Goal: Complete application form

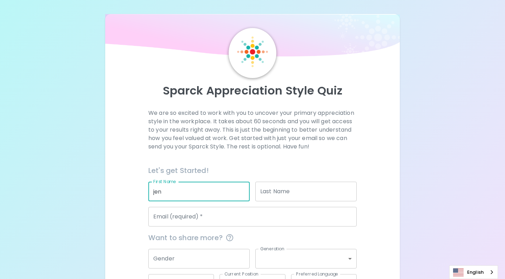
type input "jen"
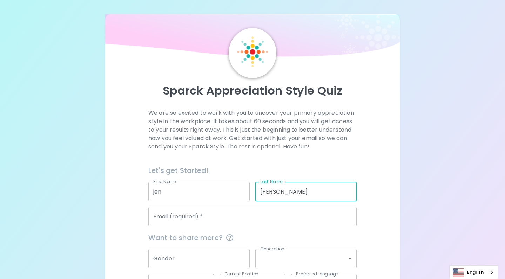
type input "[PERSON_NAME]"
click at [155, 191] on input "jen" at bounding box center [198, 192] width 101 height 20
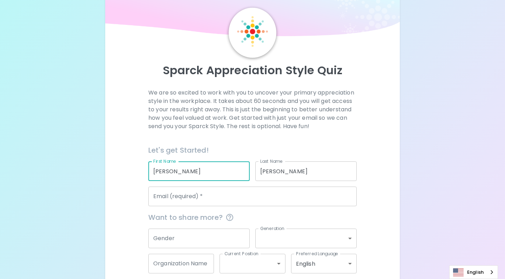
scroll to position [21, 0]
type input "[PERSON_NAME]"
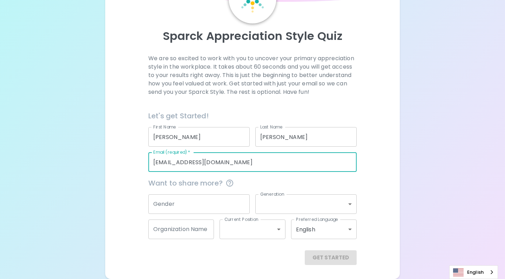
scroll to position [54, 0]
type input "[EMAIL_ADDRESS][DOMAIN_NAME]"
click at [168, 207] on input "Gender" at bounding box center [198, 205] width 101 height 20
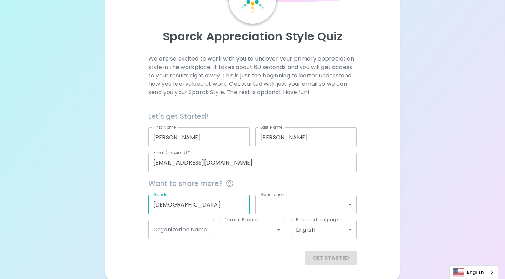
type input "[DEMOGRAPHIC_DATA]"
click at [269, 204] on body "Sparck Appreciation Style Quiz We are so excited to work with you to uncover yo…" at bounding box center [252, 113] width 505 height 334
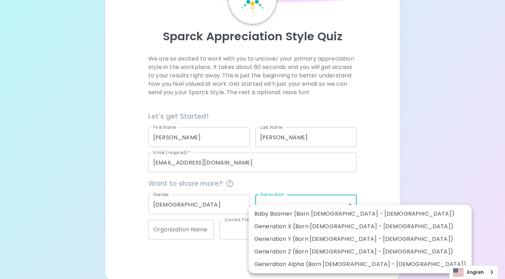
click at [267, 227] on li "Generation X (Born [DEMOGRAPHIC_DATA] - [DEMOGRAPHIC_DATA])" at bounding box center [360, 227] width 223 height 13
type input "generation_x"
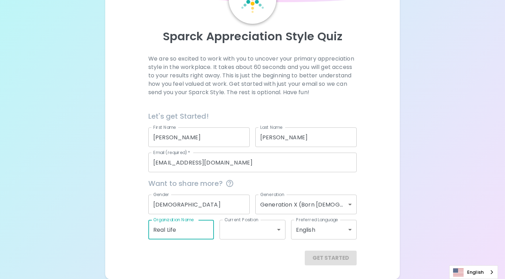
type input "Real Life"
click at [275, 230] on body "Sparck Appreciation Style Quiz We are so excited to work with you to uncover yo…" at bounding box center [252, 113] width 505 height 334
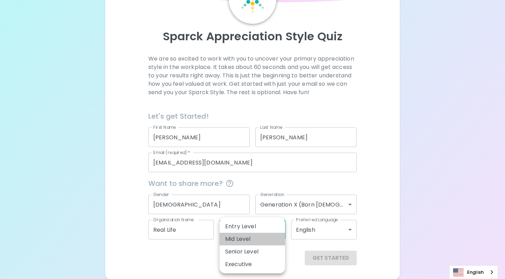
click at [257, 239] on li "Mid Level" at bounding box center [253, 239] width 66 height 13
type input "mid_level"
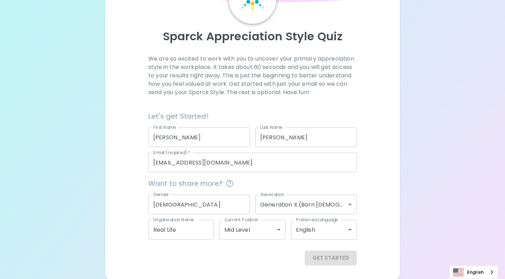
click at [339, 259] on div "Get Started" at bounding box center [252, 258] width 208 height 15
click at [335, 258] on div "Get Started" at bounding box center [252, 258] width 208 height 15
click at [480, 271] on link "English" at bounding box center [474, 272] width 48 height 13
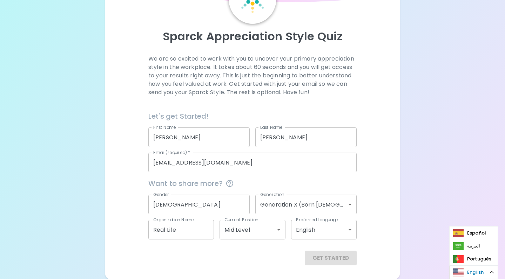
click at [475, 273] on link "English" at bounding box center [474, 272] width 48 height 13
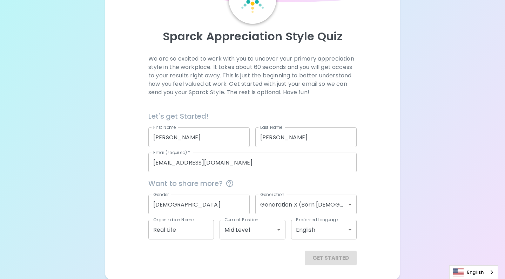
click at [326, 259] on div "Get Started" at bounding box center [252, 258] width 208 height 15
